Goal: Transaction & Acquisition: Purchase product/service

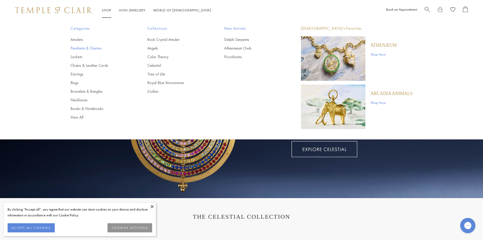
click at [89, 49] on link "Pendants & Charms" at bounding box center [99, 48] width 57 height 6
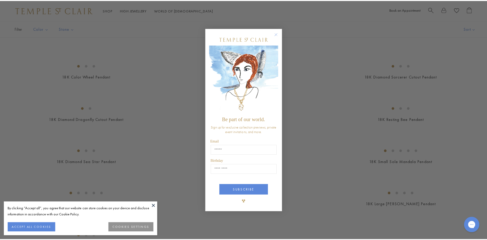
scroll to position [740, 0]
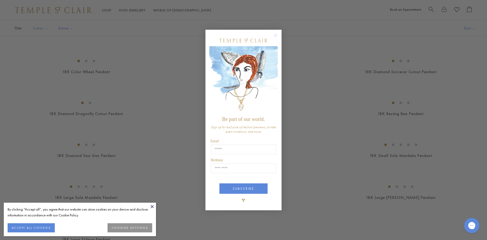
click at [275, 36] on circle "Close dialog" at bounding box center [276, 35] width 6 height 6
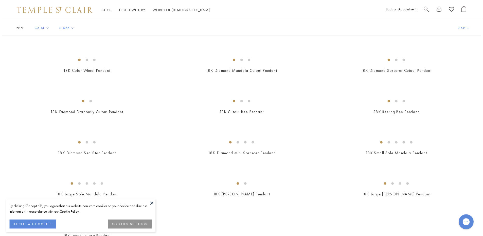
scroll to position [736, 0]
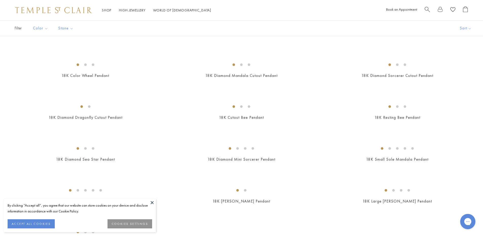
click at [153, 204] on button at bounding box center [152, 203] width 8 height 8
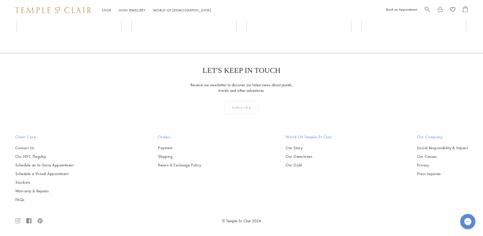
scroll to position [3071, 0]
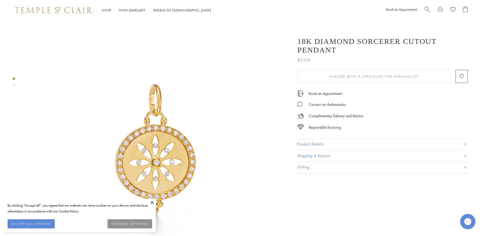
click at [464, 143] on span at bounding box center [465, 144] width 3 height 3
